Goal: Navigation & Orientation: Find specific page/section

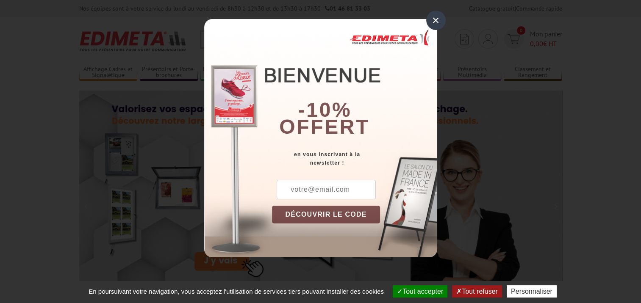
click at [440, 17] on div "×" at bounding box center [435, 20] width 19 height 19
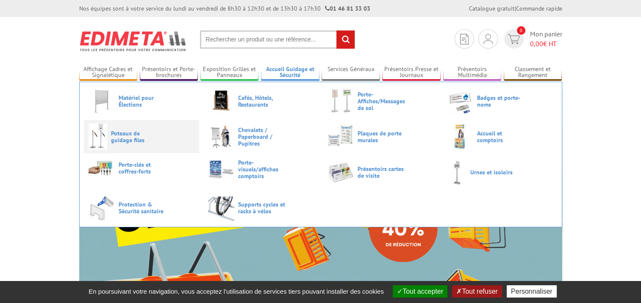
click at [142, 136] on span "Poteaux de guidage files" at bounding box center [136, 137] width 51 height 14
